Goal: Navigation & Orientation: Find specific page/section

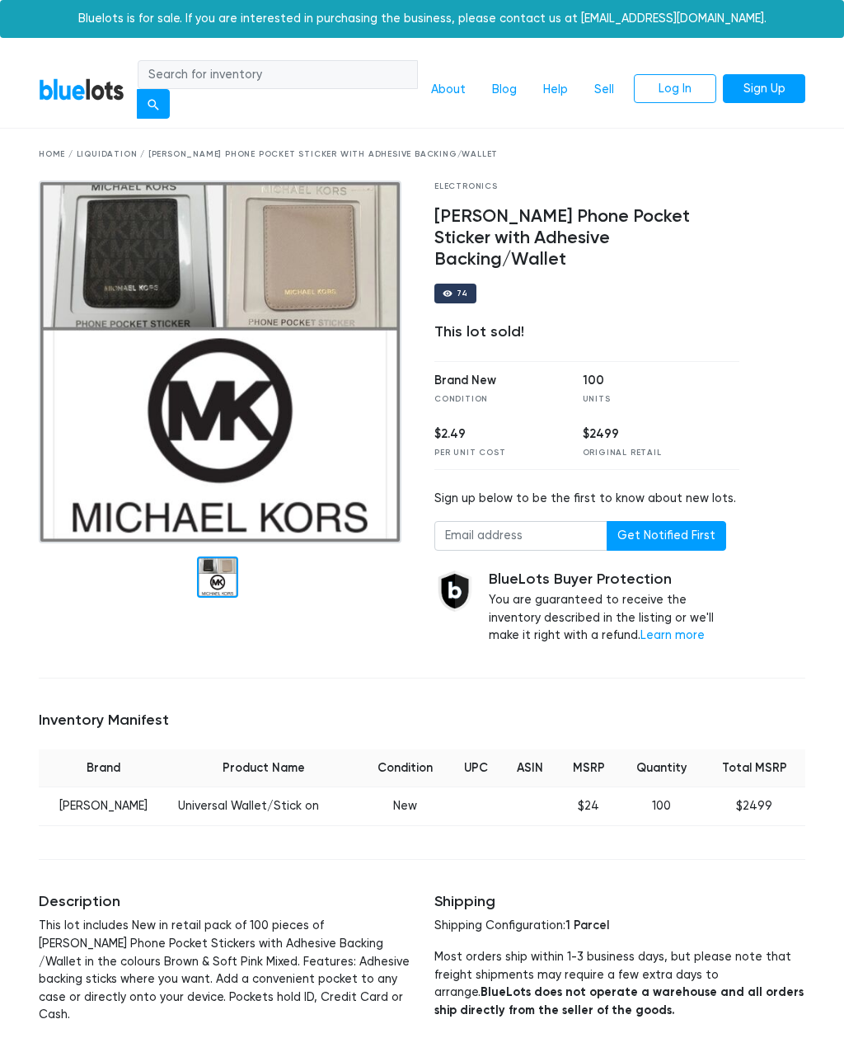
click at [611, 86] on link "Sell" at bounding box center [604, 89] width 46 height 31
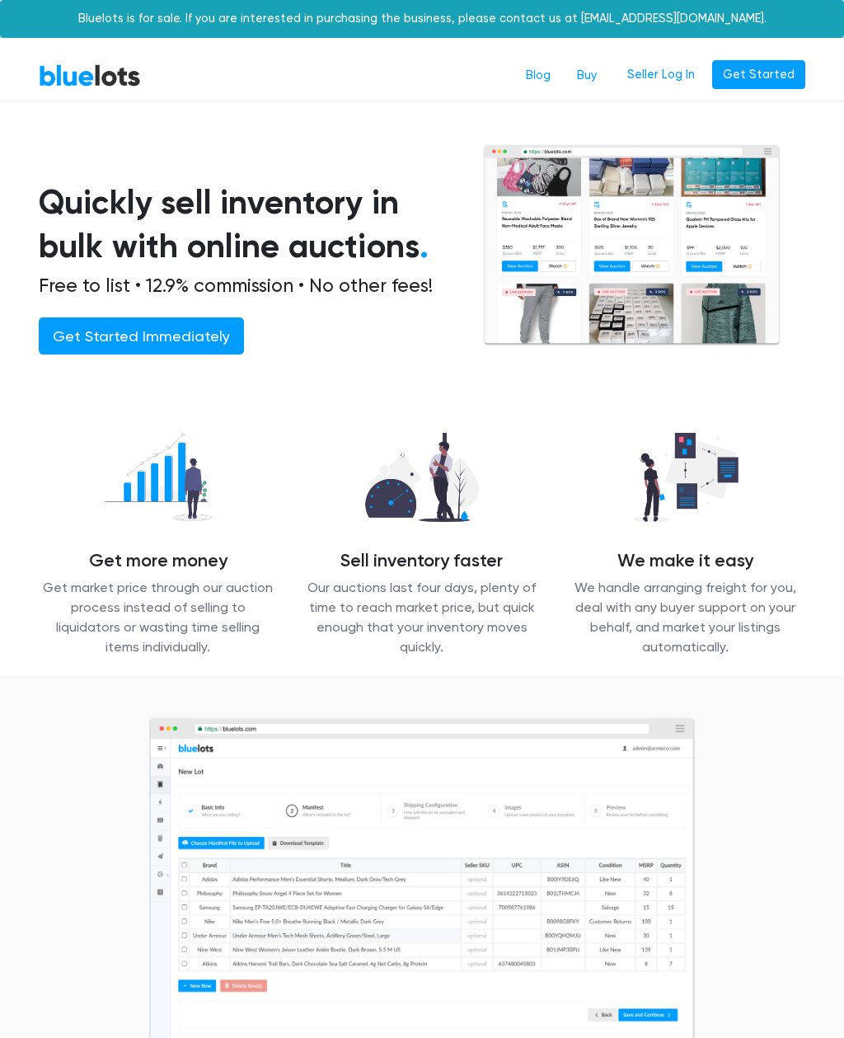
click at [600, 80] on link "Buy" at bounding box center [587, 75] width 46 height 31
